Goal: Task Accomplishment & Management: Complete application form

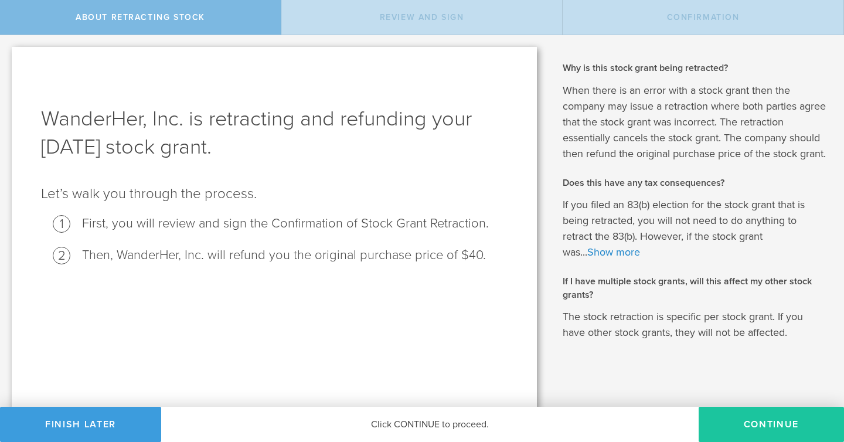
click at [787, 436] on button "Continue" at bounding box center [771, 424] width 145 height 35
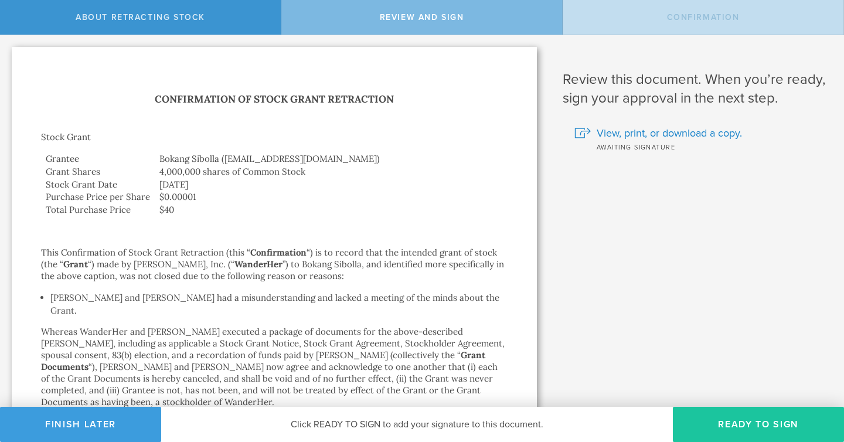
click at [745, 426] on button "Ready to Sign" at bounding box center [758, 424] width 171 height 35
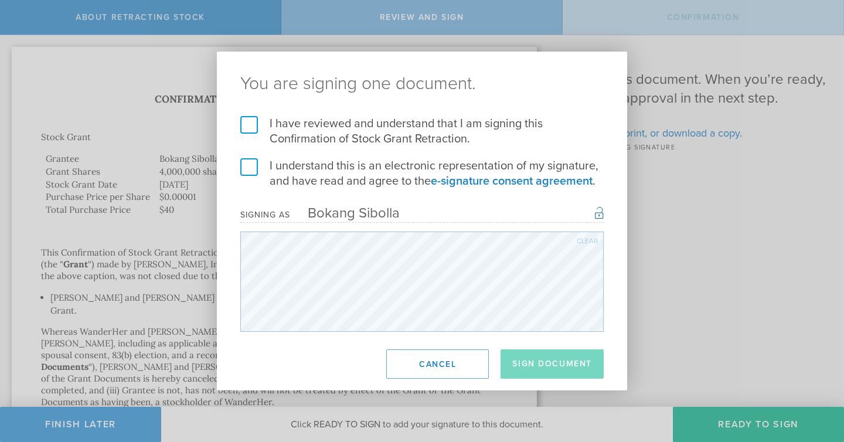
click at [248, 127] on label "I have reviewed and understand that I am signing this Confirmation of Stock Gra…" at bounding box center [422, 131] width 364 height 30
click at [0, 0] on input "I have reviewed and understand that I am signing this Confirmation of Stock Gra…" at bounding box center [0, 0] width 0 height 0
click at [248, 168] on label "I understand this is an electronic representation of my signature, and have rea…" at bounding box center [422, 173] width 364 height 30
click at [0, 0] on input "I understand this is an electronic representation of my signature, and have rea…" at bounding box center [0, 0] width 0 height 0
click at [545, 365] on button "Sign Document" at bounding box center [552, 363] width 103 height 29
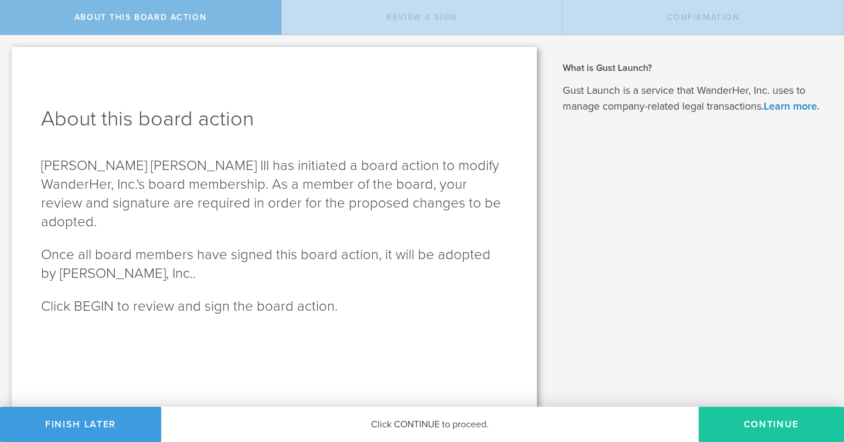
click at [735, 420] on button "Continue" at bounding box center [771, 424] width 145 height 35
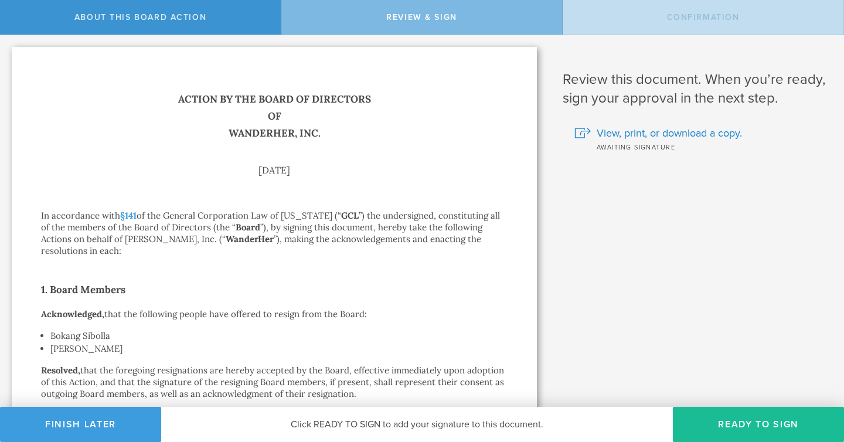
click at [735, 420] on button "Ready to Sign" at bounding box center [758, 424] width 171 height 35
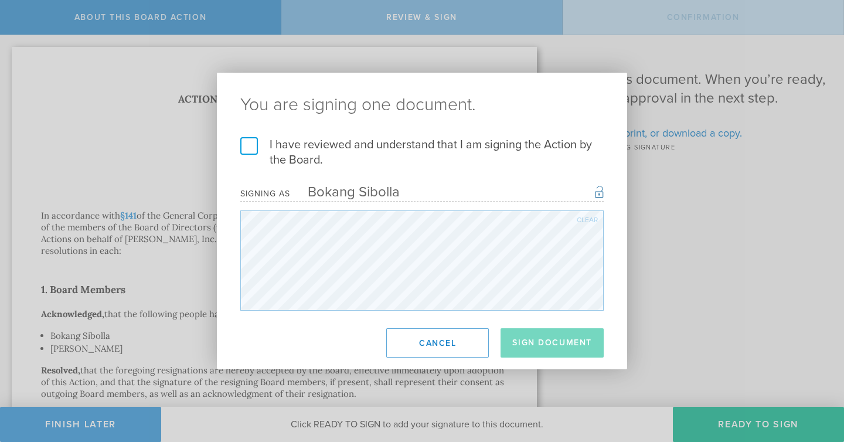
click at [249, 137] on label "I have reviewed and understand that I am signing the Action by the Board." at bounding box center [422, 152] width 364 height 30
click at [0, 0] on input "I have reviewed and understand that I am signing the Action by the Board." at bounding box center [0, 0] width 0 height 0
click at [537, 347] on button "Sign Document" at bounding box center [552, 342] width 103 height 29
